Goal: Information Seeking & Learning: Learn about a topic

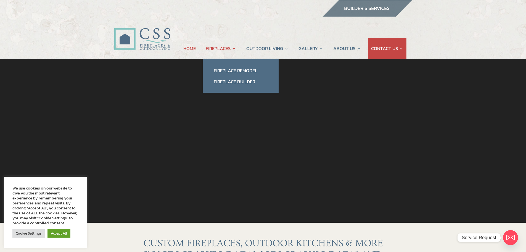
click at [232, 42] on link "FIREPLACES" at bounding box center [221, 48] width 30 height 21
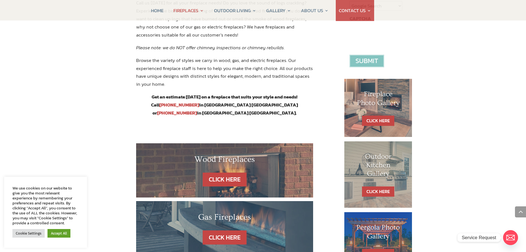
scroll to position [244, 0]
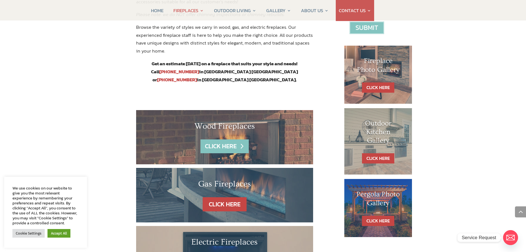
click at [231, 139] on link "CLICK HERE" at bounding box center [224, 146] width 48 height 14
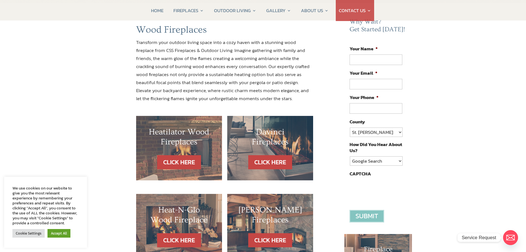
scroll to position [94, 0]
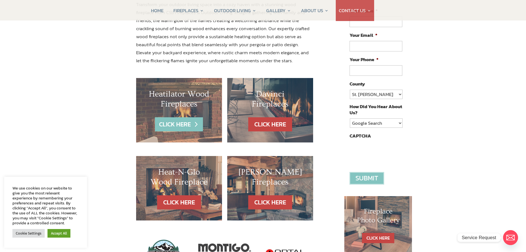
click at [179, 126] on link "CLICK HERE" at bounding box center [179, 124] width 48 height 14
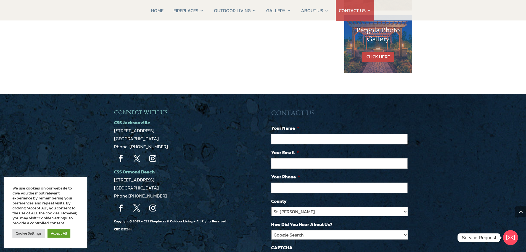
scroll to position [385, 0]
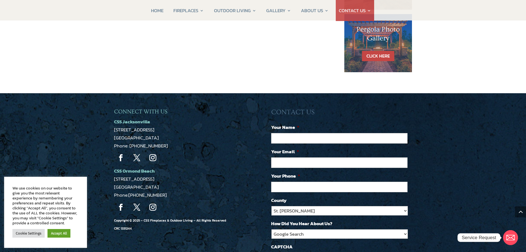
click at [126, 178] on span "[STREET_ADDRESS]" at bounding box center [134, 178] width 40 height 7
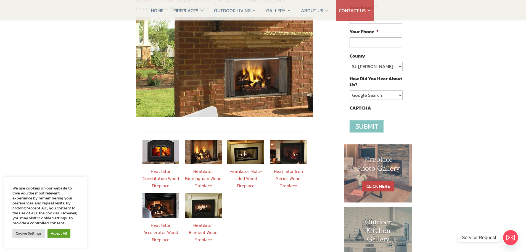
scroll to position [120, 0]
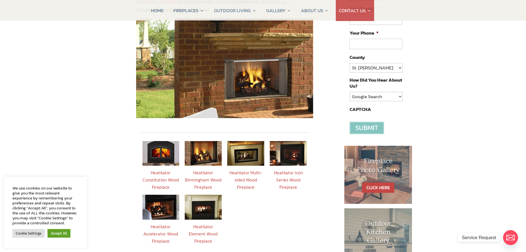
click at [204, 196] on img at bounding box center [203, 206] width 37 height 25
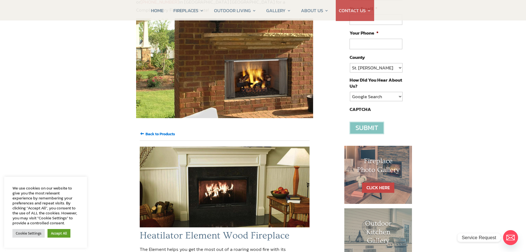
click at [165, 131] on input "Back to Products" at bounding box center [160, 134] width 30 height 6
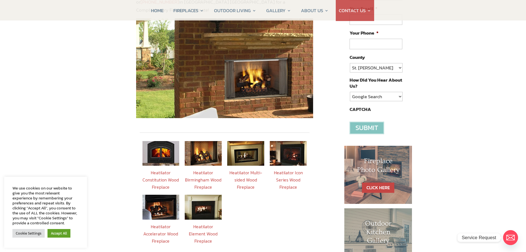
click at [245, 144] on img at bounding box center [245, 153] width 37 height 25
